Goal: Information Seeking & Learning: Learn about a topic

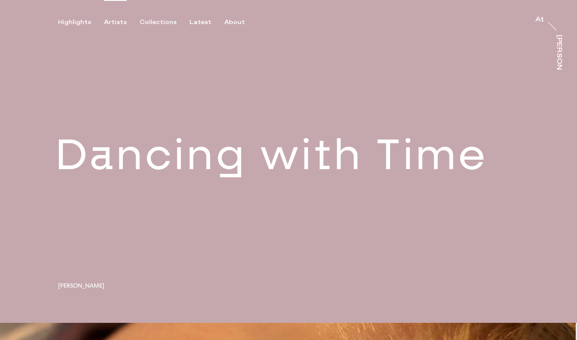
click at [114, 21] on div "Artists" at bounding box center [115, 22] width 23 height 8
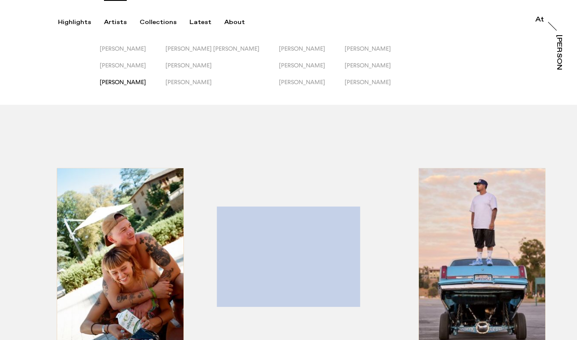
click at [123, 82] on span "[PERSON_NAME]" at bounding box center [123, 82] width 46 height 7
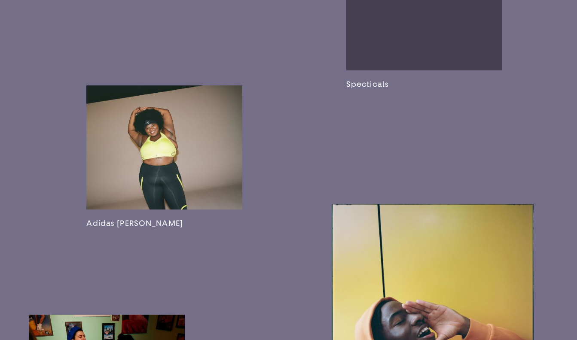
scroll to position [1284, 0]
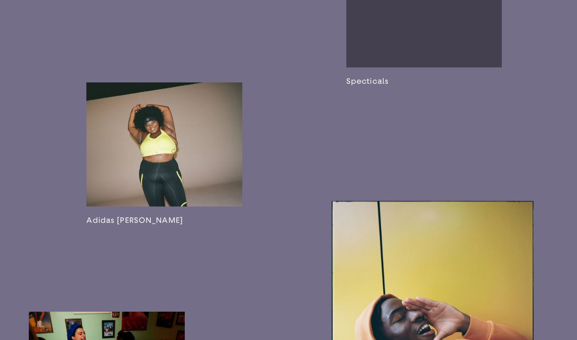
click at [128, 120] on link at bounding box center [164, 153] width 156 height 143
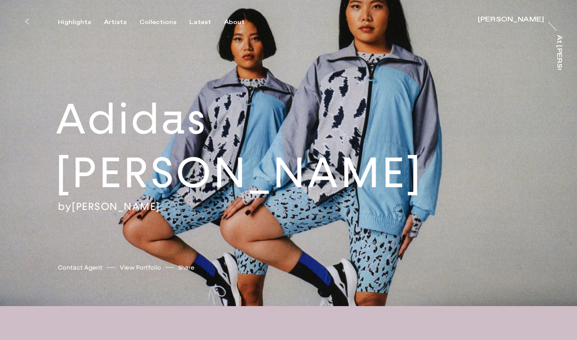
click at [29, 17] on button at bounding box center [26, 21] width 19 height 19
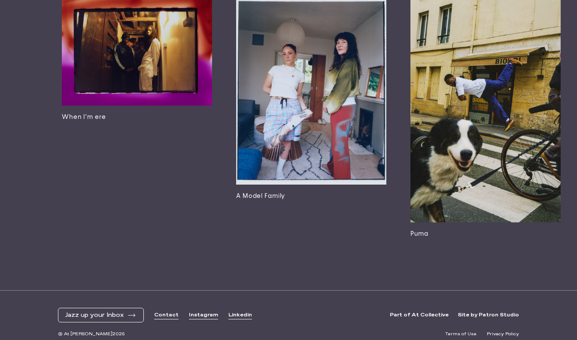
scroll to position [0, 1423]
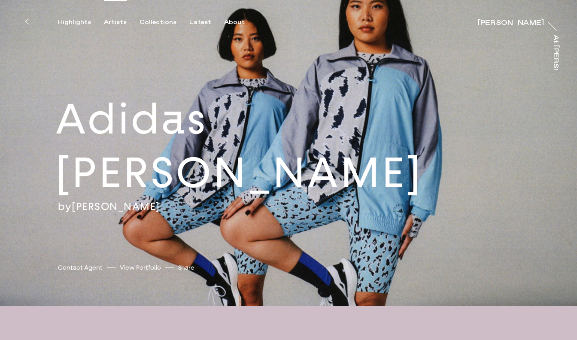
click at [114, 20] on div "Artists" at bounding box center [115, 22] width 23 height 8
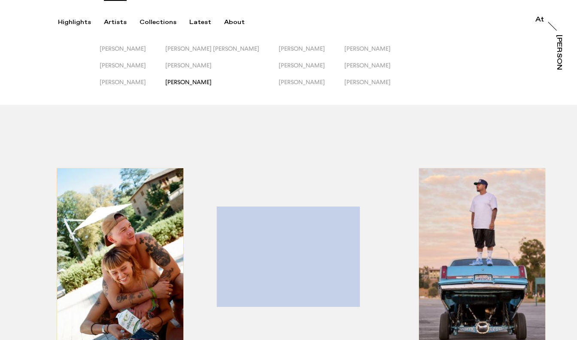
click at [194, 82] on span "[PERSON_NAME]" at bounding box center [188, 82] width 46 height 7
click at [122, 84] on span "[PERSON_NAME]" at bounding box center [123, 82] width 46 height 7
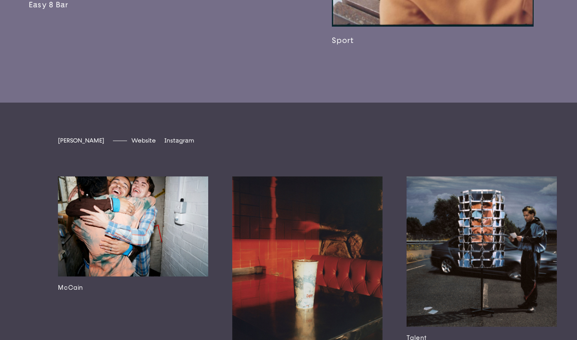
scroll to position [1712, 0]
